Goal: Task Accomplishment & Management: Use online tool/utility

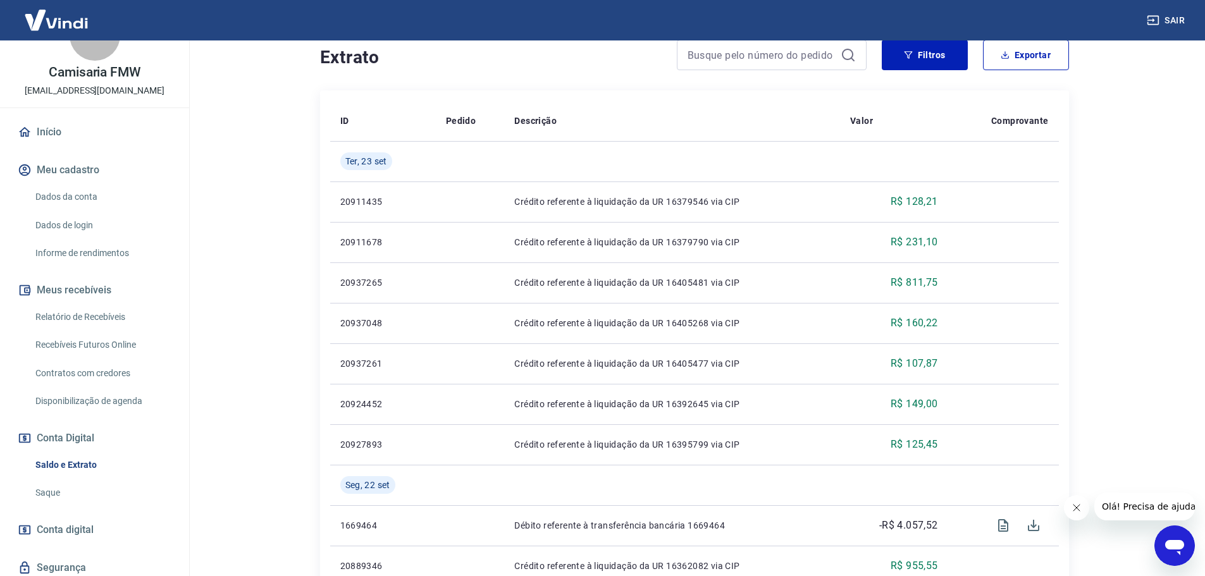
scroll to position [63, 0]
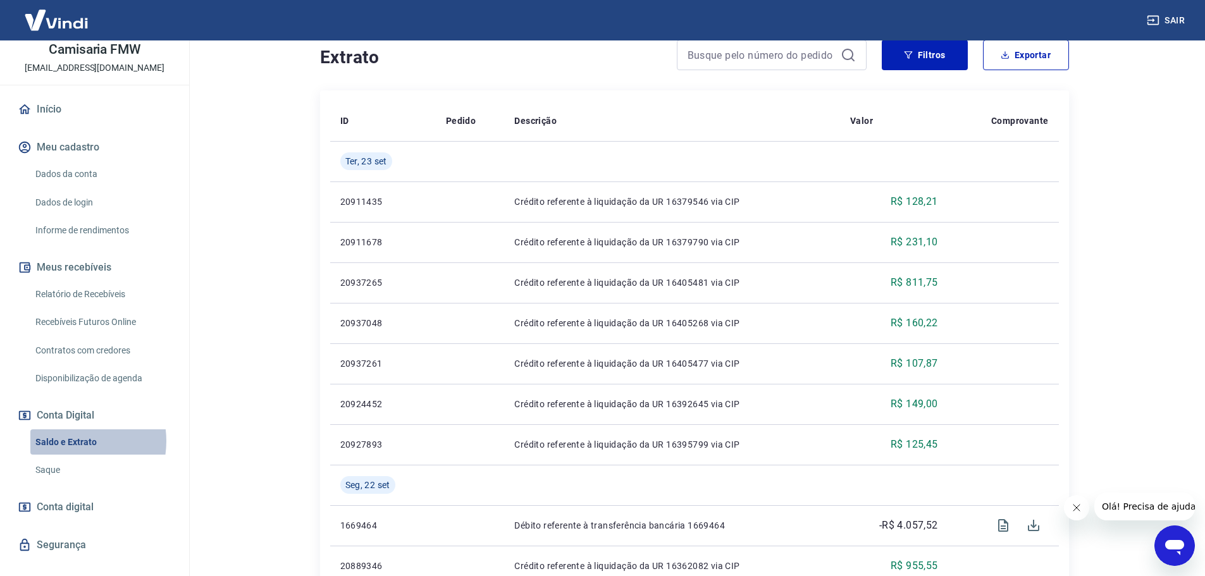
click at [68, 441] on link "Saldo e Extrato" at bounding box center [102, 442] width 144 height 26
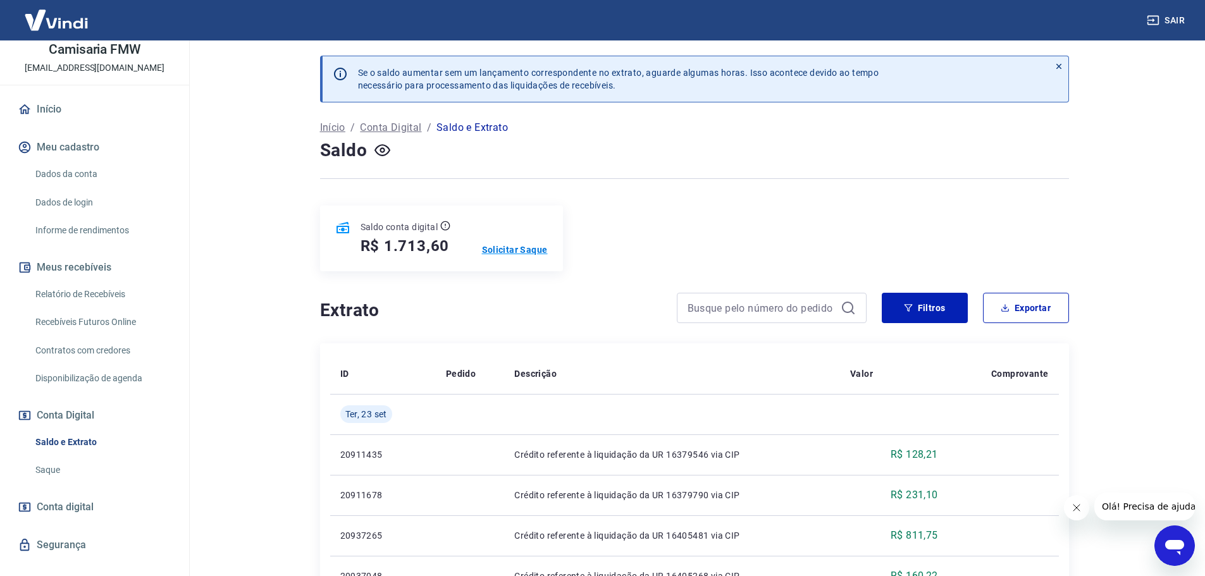
click at [514, 249] on p "Solicitar Saque" at bounding box center [515, 249] width 66 height 13
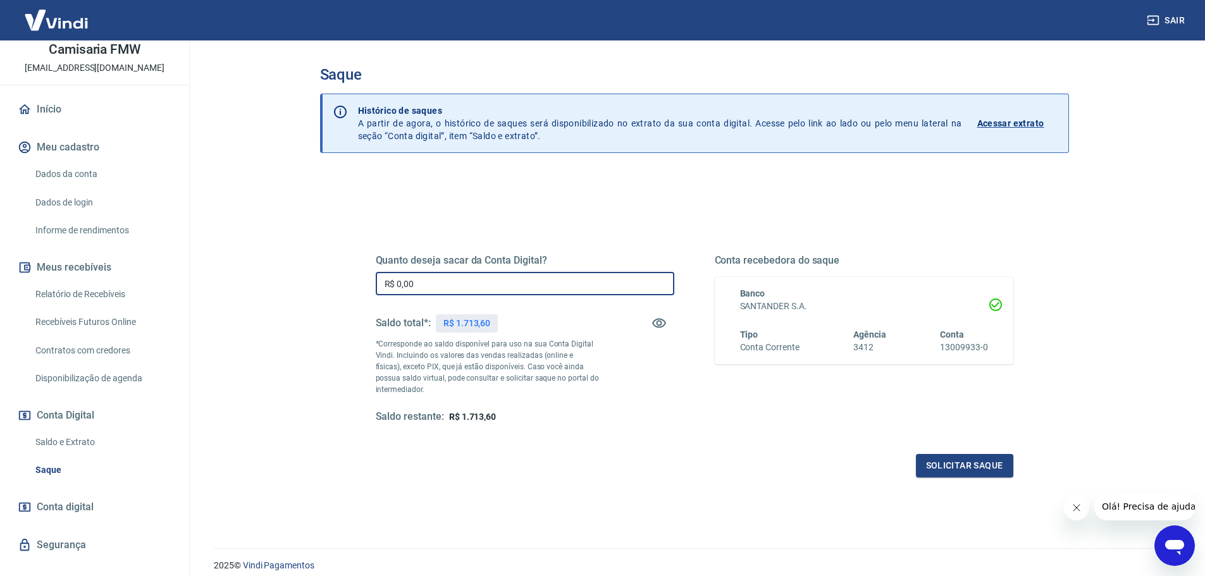
click at [514, 286] on input "R$ 0,00" at bounding box center [525, 283] width 298 height 23
type input "R$ 1.713,60"
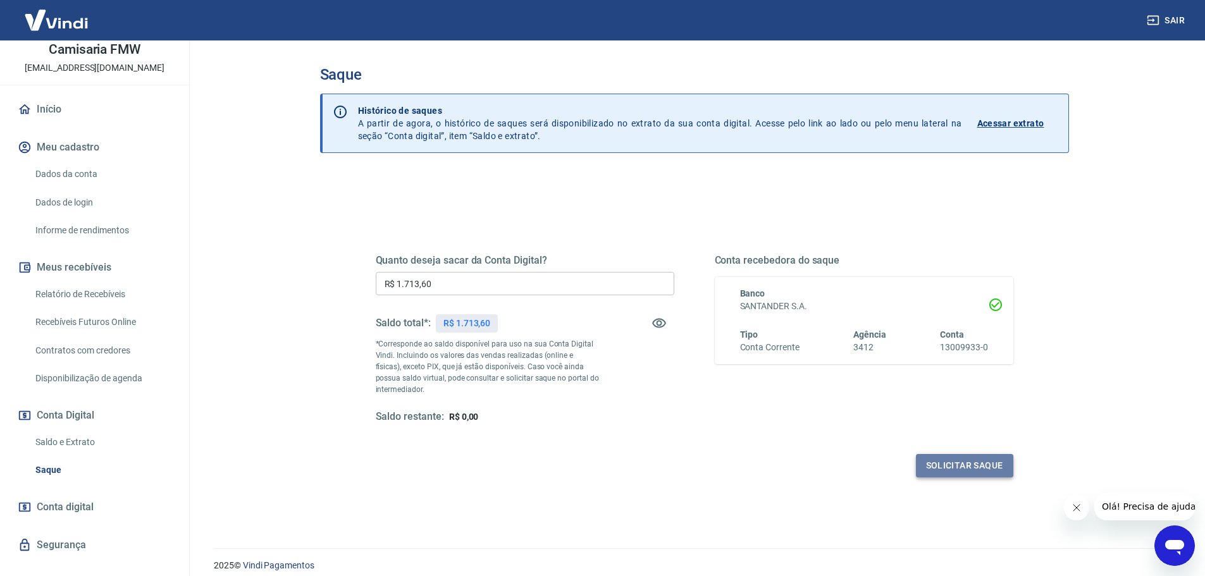
click at [976, 462] on button "Solicitar saque" at bounding box center [964, 465] width 97 height 23
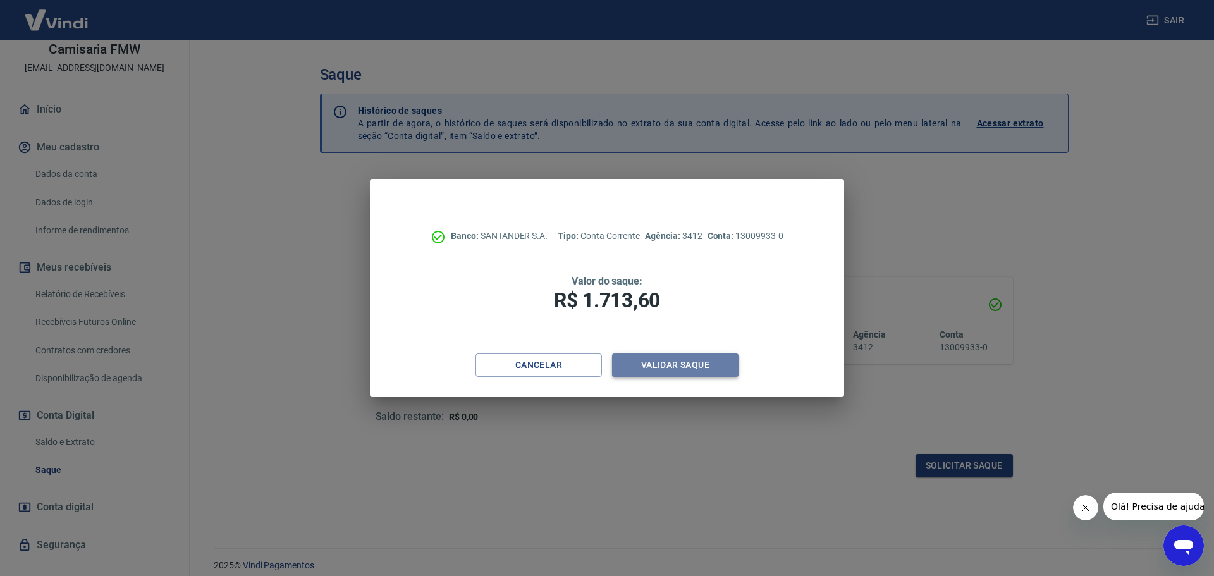
click at [686, 359] on button "Validar saque" at bounding box center [675, 365] width 126 height 23
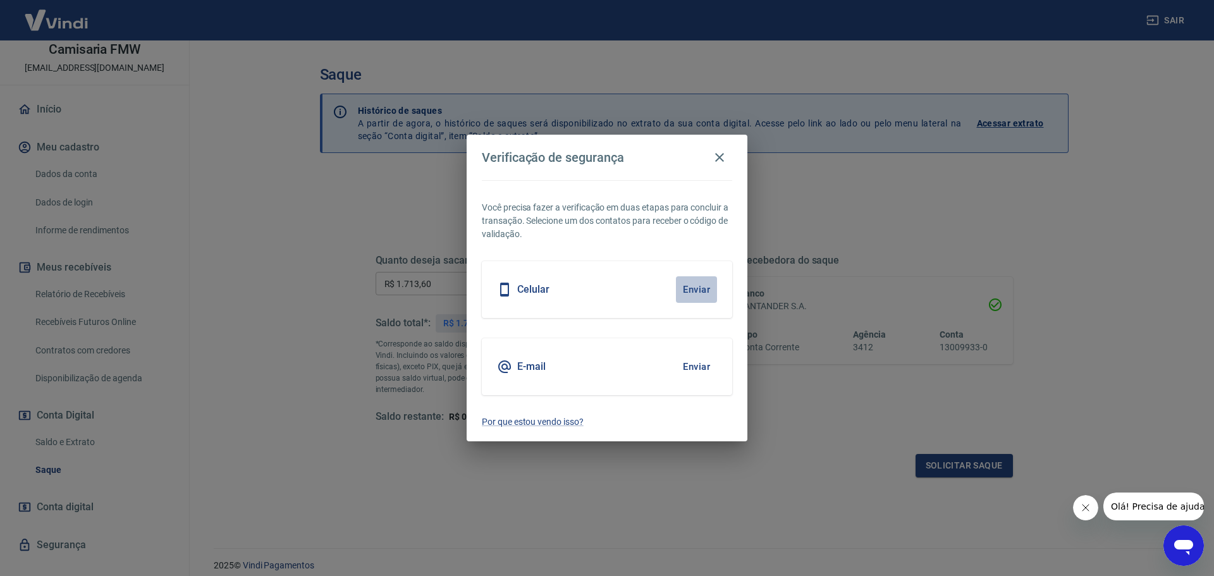
click at [695, 288] on button "Enviar" at bounding box center [696, 289] width 41 height 27
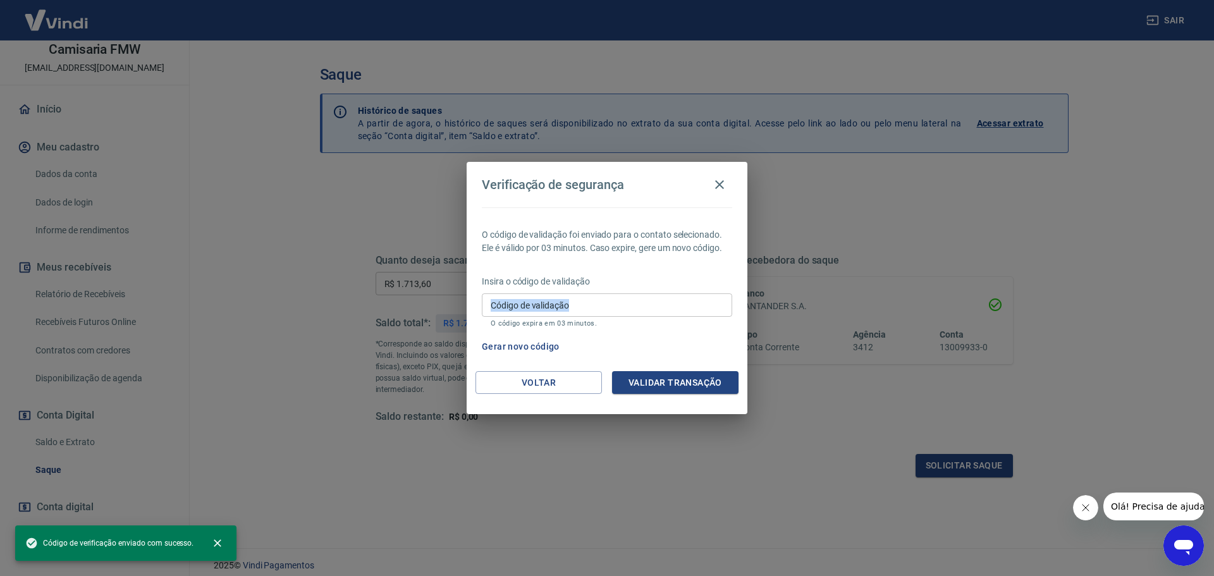
drag, startPoint x: 695, startPoint y: 288, endPoint x: 620, endPoint y: 304, distance: 76.9
click at [620, 304] on div "Insira o código de validação Código de validação Código de validação O código e…" at bounding box center [607, 302] width 250 height 55
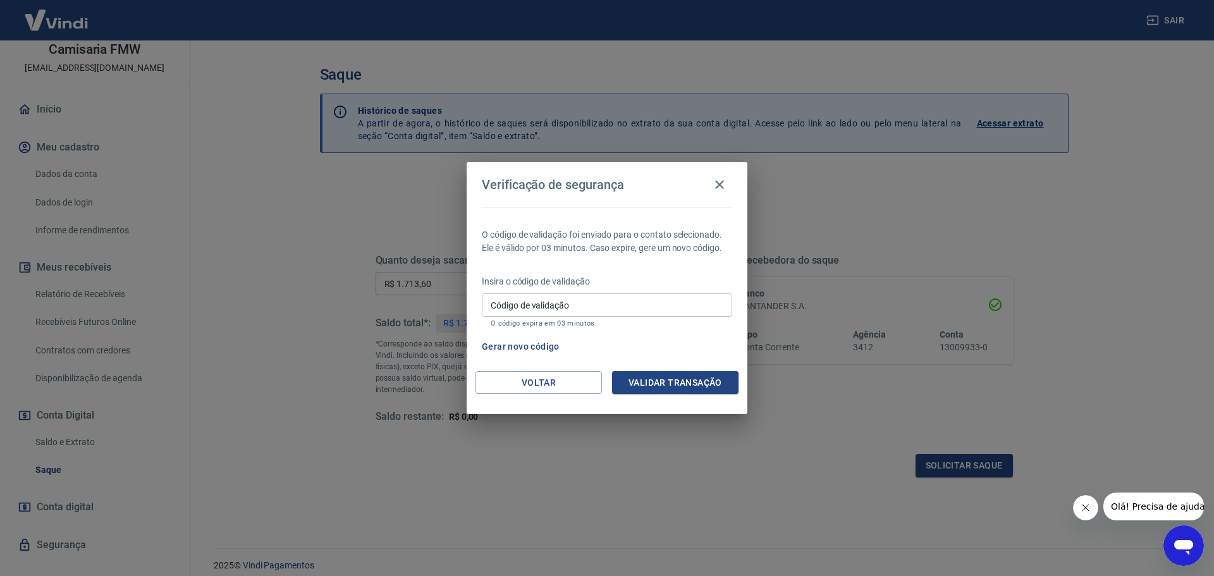
click at [620, 304] on input "Código de validação" at bounding box center [607, 304] width 250 height 23
click at [644, 271] on div "O código de validação foi enviado para o contato selecionado. Ele é válido por …" at bounding box center [607, 289] width 281 height 164
click at [499, 337] on button "Gerar novo código" at bounding box center [521, 346] width 88 height 23
click at [564, 376] on button "Voltar" at bounding box center [539, 382] width 126 height 23
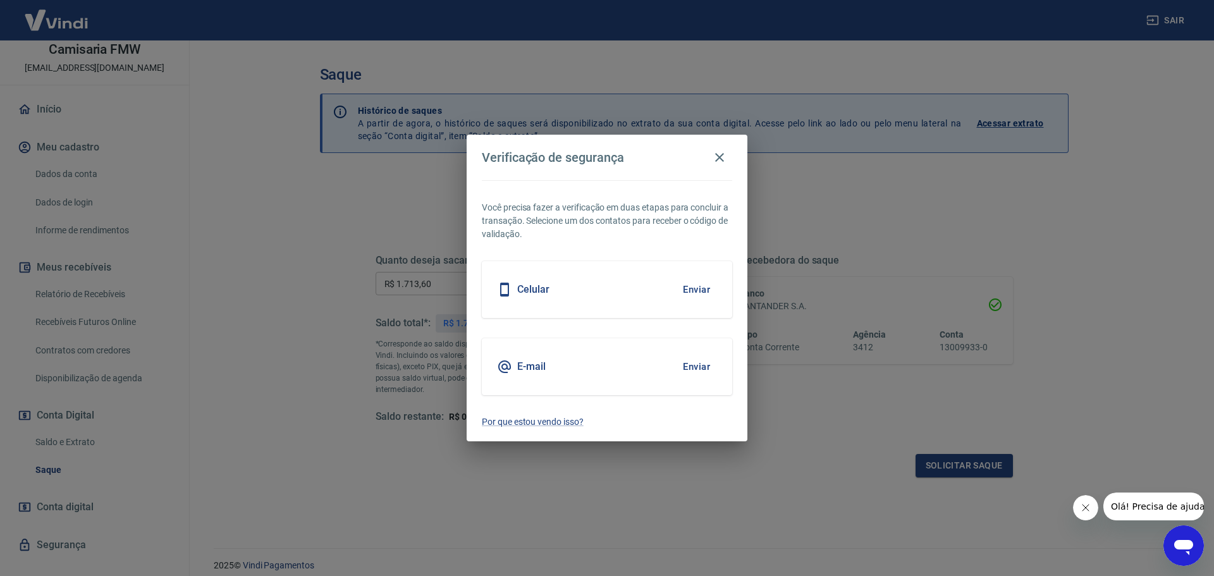
click at [691, 363] on button "Enviar" at bounding box center [696, 367] width 41 height 27
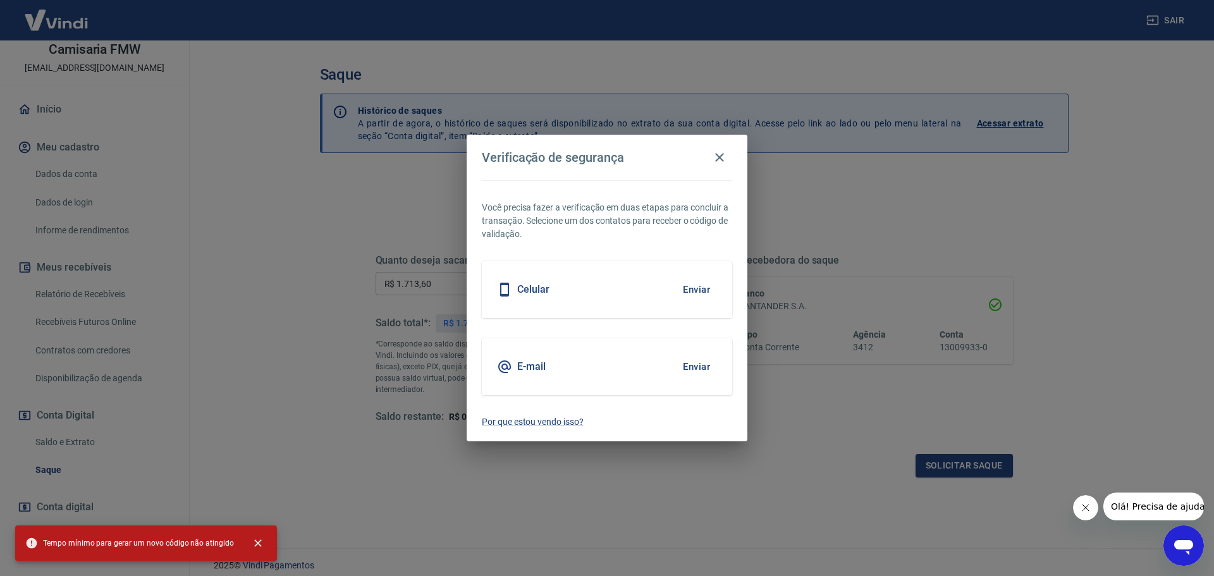
click at [695, 365] on button "Enviar" at bounding box center [696, 367] width 41 height 27
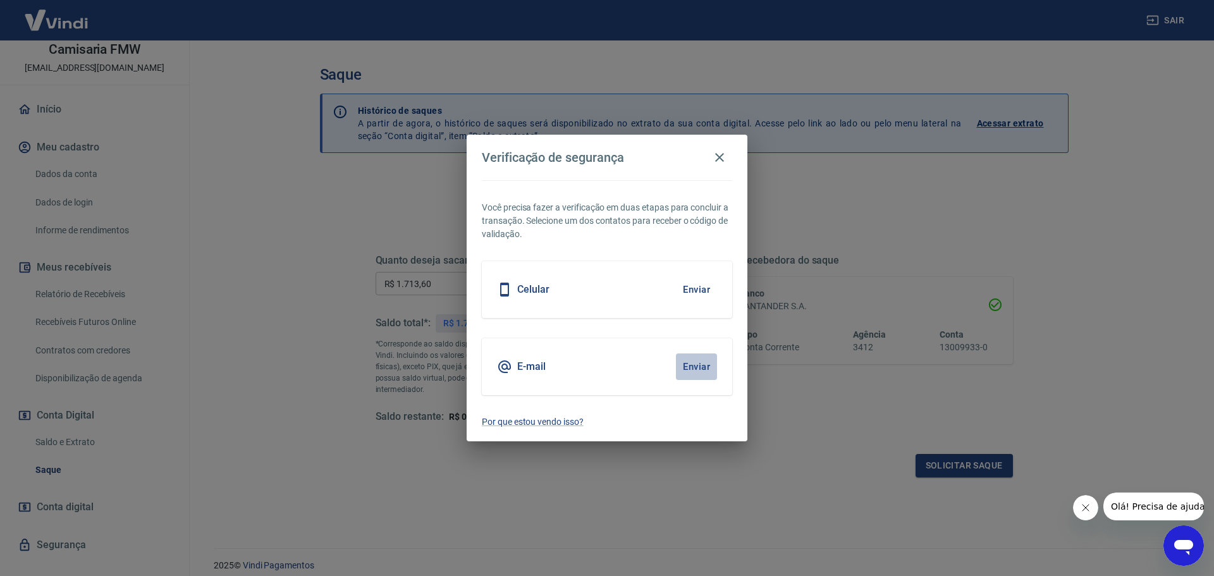
click at [695, 365] on button "Enviar" at bounding box center [696, 367] width 41 height 27
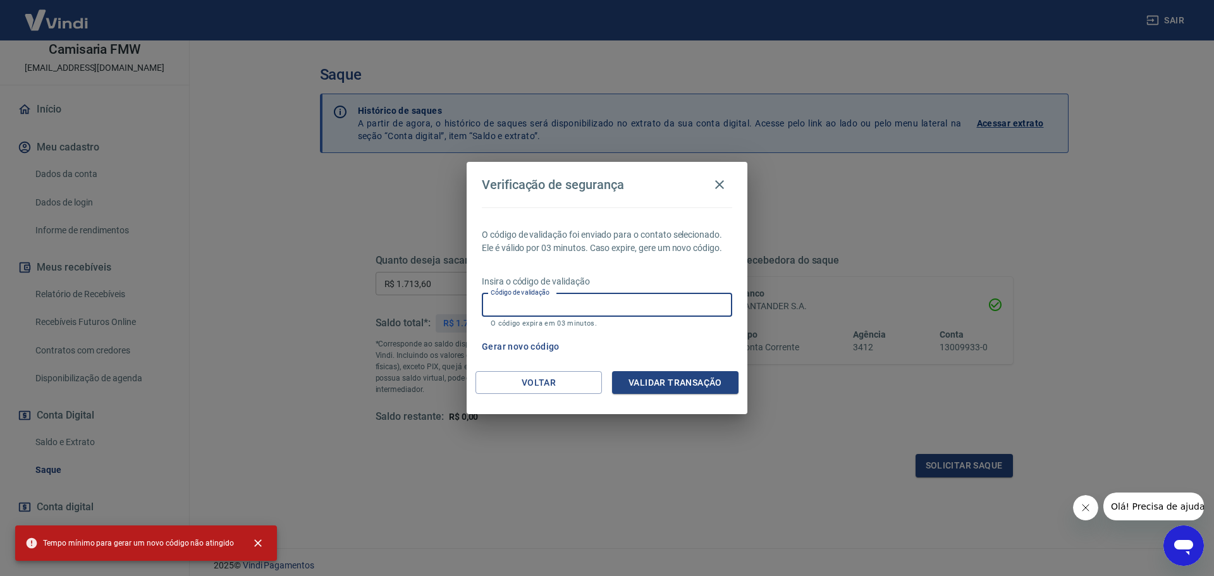
click at [568, 309] on input "Código de validação" at bounding box center [607, 304] width 250 height 23
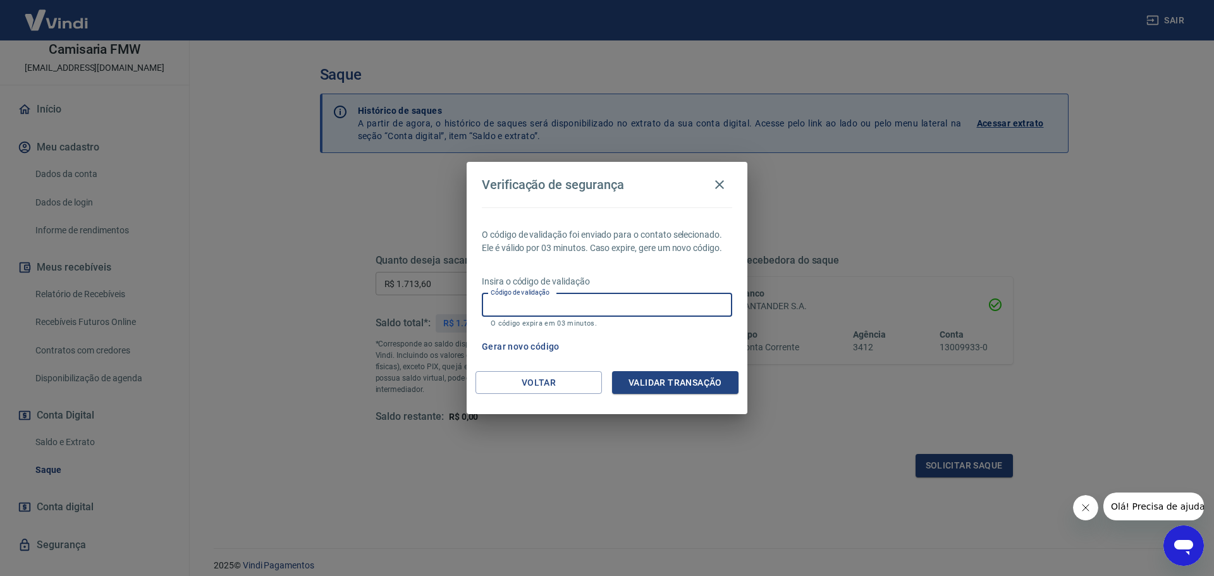
click at [631, 273] on div "O código de validação foi enviado para o contato selecionado. Ele é válido por …" at bounding box center [607, 289] width 281 height 164
click at [701, 293] on input "Código de validação" at bounding box center [607, 304] width 250 height 23
type input "162405"
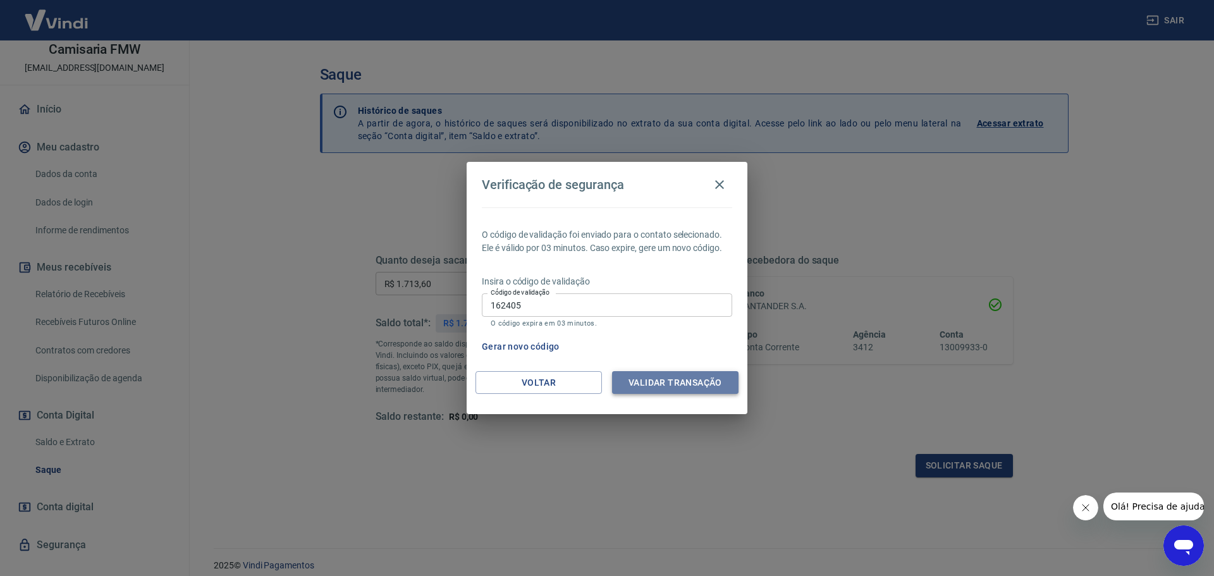
click at [660, 384] on button "Validar transação" at bounding box center [675, 382] width 126 height 23
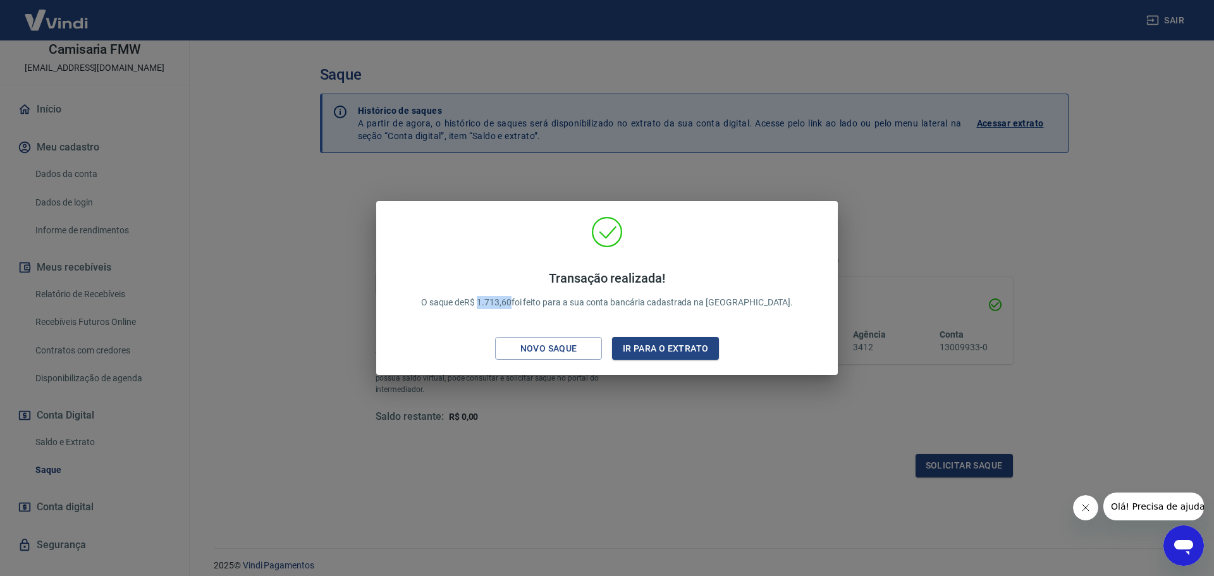
drag, startPoint x: 520, startPoint y: 301, endPoint x: 544, endPoint y: 303, distance: 24.7
click at [544, 303] on p "Transação realizada! O saque de R$ 1.713,60 foi feito para a sua conta bancária…" at bounding box center [607, 290] width 372 height 39
copy p "1.713,60"
drag, startPoint x: 684, startPoint y: 352, endPoint x: 622, endPoint y: -77, distance: 432.7
click at [622, 0] on html "Sair C Camisaria FMW [EMAIL_ADDRESS][DOMAIN_NAME] Início Meu cadastro Dados da …" at bounding box center [607, 288] width 1214 height 576
